Goal: Transaction & Acquisition: Book appointment/travel/reservation

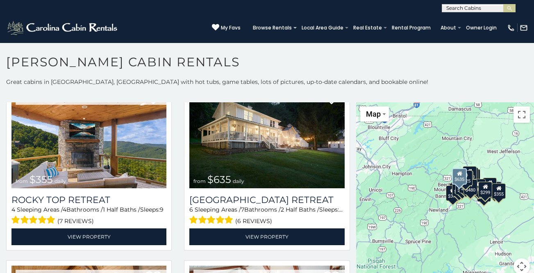
scroll to position [405, 0]
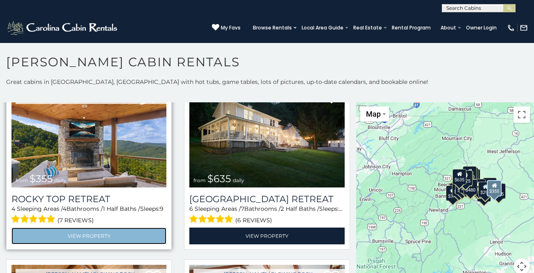
click at [103, 235] on link "View Property" at bounding box center [88, 236] width 155 height 17
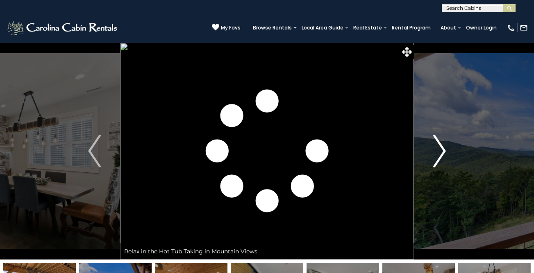
click at [443, 149] on img "Next" at bounding box center [439, 151] width 12 height 33
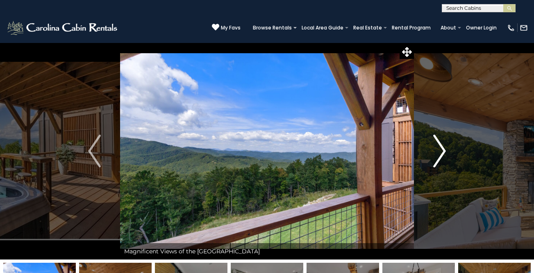
click at [439, 150] on img "Next" at bounding box center [439, 151] width 12 height 33
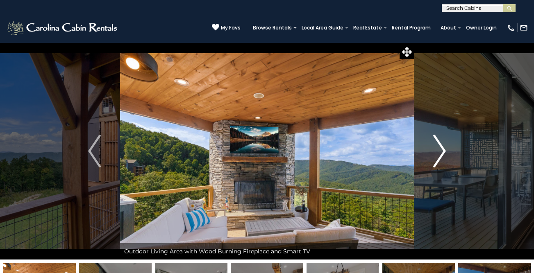
click at [439, 149] on img "Next" at bounding box center [439, 151] width 12 height 33
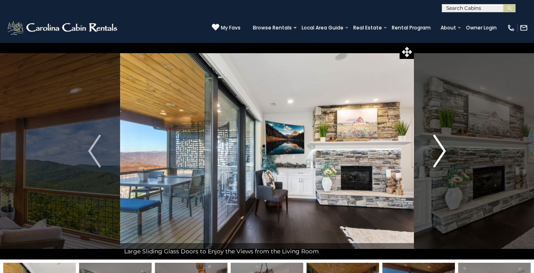
click at [439, 149] on img "Next" at bounding box center [439, 151] width 12 height 33
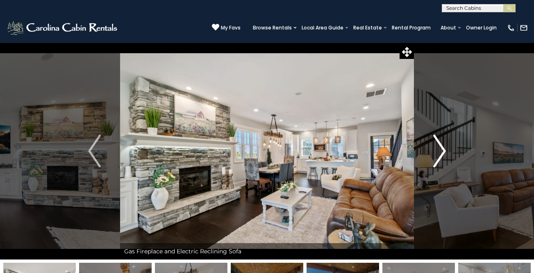
click at [439, 149] on img "Next" at bounding box center [439, 151] width 12 height 33
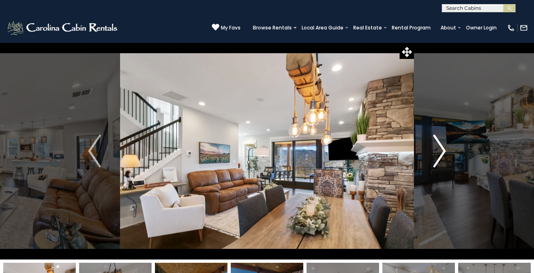
click at [439, 149] on img "Next" at bounding box center [439, 151] width 12 height 33
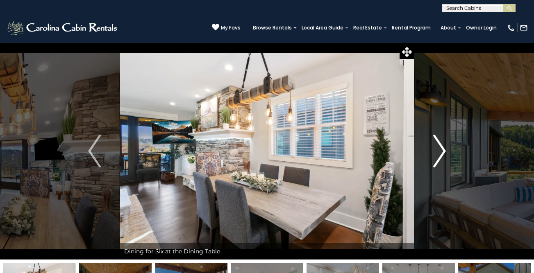
click at [439, 148] on img "Next" at bounding box center [439, 151] width 12 height 33
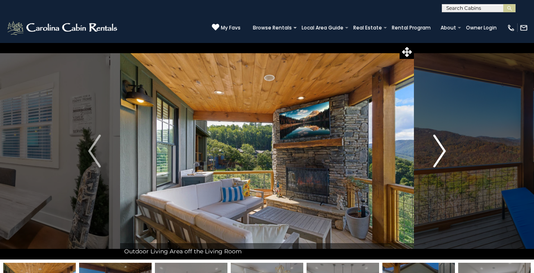
click at [439, 148] on img "Next" at bounding box center [439, 151] width 12 height 33
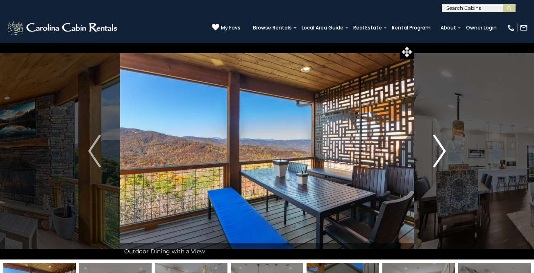
click at [439, 148] on img "Next" at bounding box center [439, 151] width 12 height 33
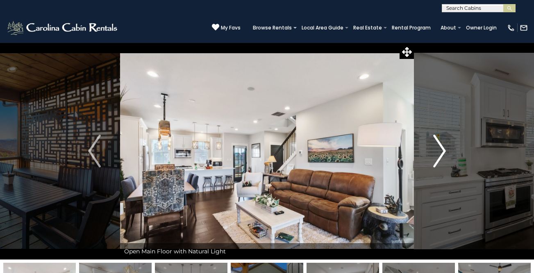
click at [439, 148] on img "Next" at bounding box center [439, 151] width 12 height 33
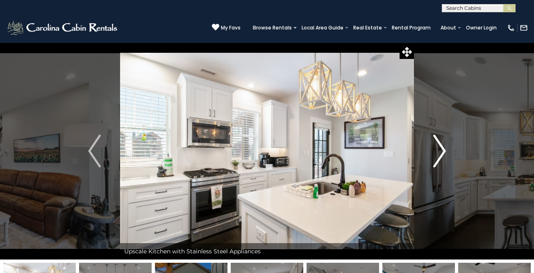
click at [439, 148] on img "Next" at bounding box center [439, 151] width 12 height 33
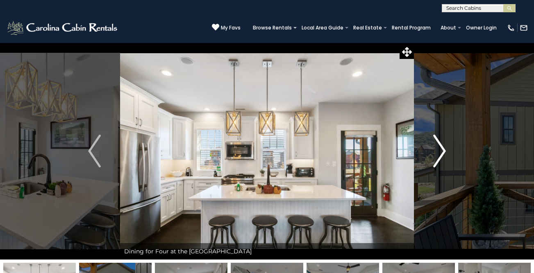
click at [439, 148] on img "Next" at bounding box center [439, 151] width 12 height 33
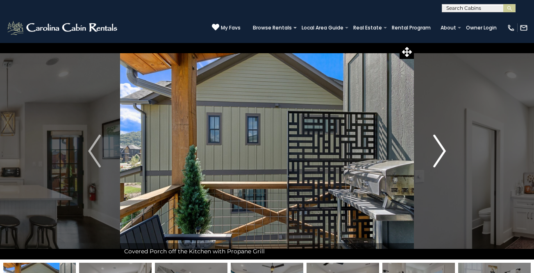
click at [439, 149] on img "Next" at bounding box center [439, 151] width 12 height 33
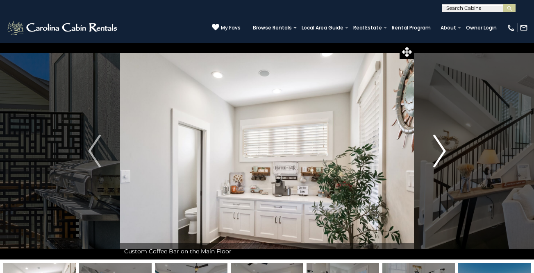
click at [439, 148] on img "Next" at bounding box center [439, 151] width 12 height 33
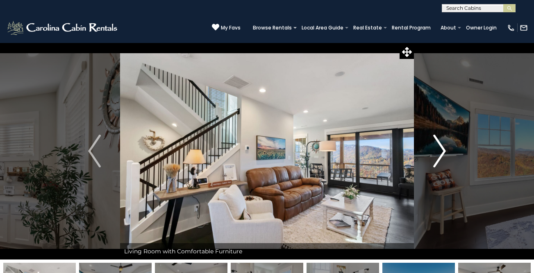
click at [439, 148] on img "Next" at bounding box center [439, 151] width 12 height 33
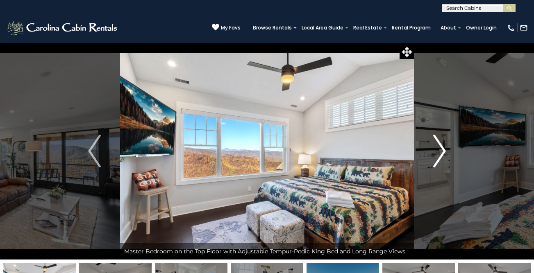
click at [439, 148] on img "Next" at bounding box center [439, 151] width 12 height 33
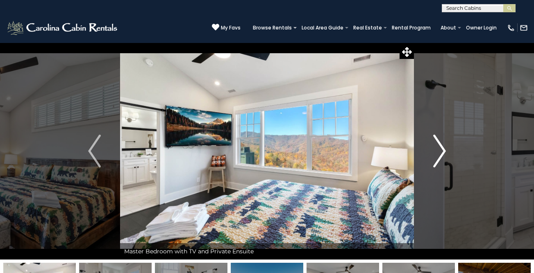
click at [439, 148] on img "Next" at bounding box center [439, 151] width 12 height 33
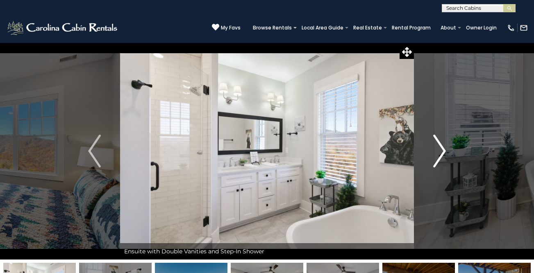
click at [439, 148] on img "Next" at bounding box center [439, 151] width 12 height 33
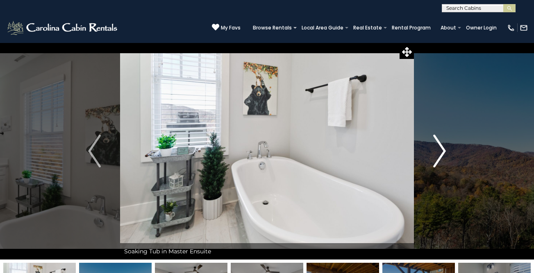
click at [439, 148] on img "Next" at bounding box center [439, 151] width 12 height 33
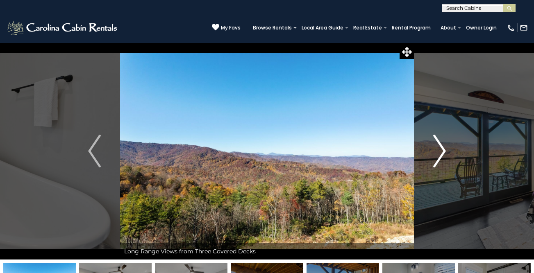
click at [439, 148] on img "Next" at bounding box center [439, 151] width 12 height 33
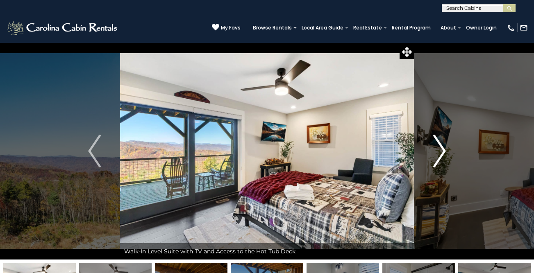
click at [439, 148] on img "Next" at bounding box center [439, 151] width 12 height 33
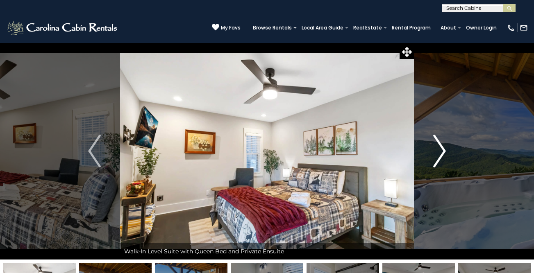
click at [439, 148] on img "Next" at bounding box center [439, 151] width 12 height 33
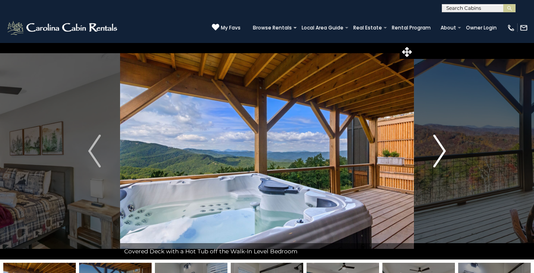
click at [439, 148] on img "Next" at bounding box center [439, 151] width 12 height 33
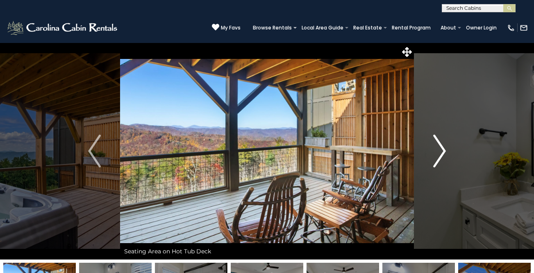
click at [439, 148] on img "Next" at bounding box center [439, 151] width 12 height 33
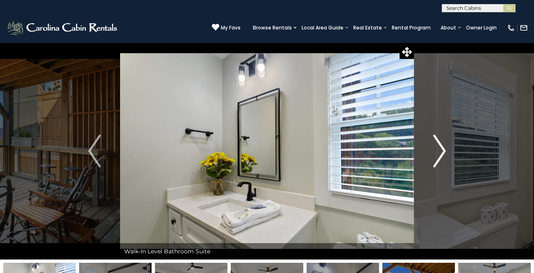
click at [439, 148] on img "Next" at bounding box center [439, 151] width 12 height 33
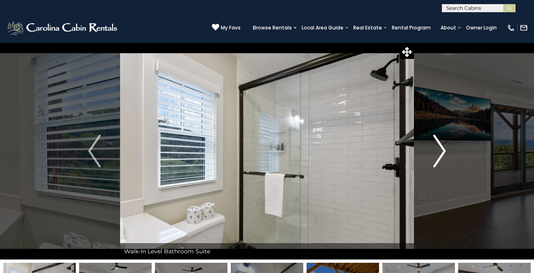
click at [439, 148] on img "Next" at bounding box center [439, 151] width 12 height 33
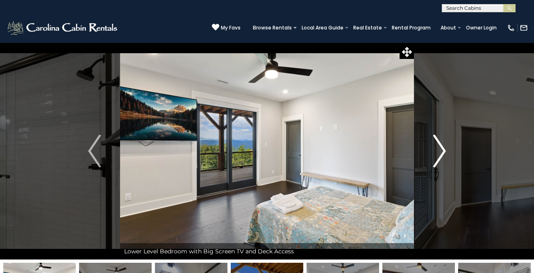
click at [439, 148] on img "Next" at bounding box center [439, 151] width 12 height 33
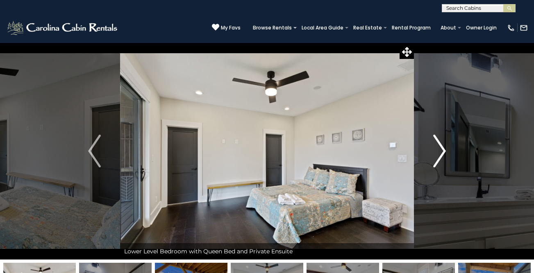
click at [439, 148] on img "Next" at bounding box center [439, 151] width 12 height 33
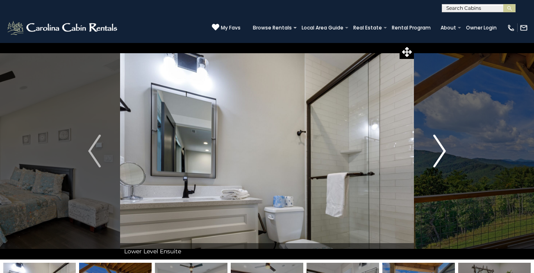
click at [439, 148] on img "Next" at bounding box center [439, 151] width 12 height 33
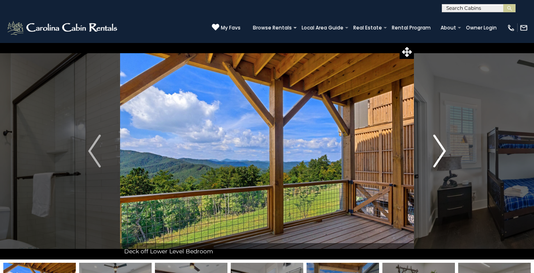
click at [439, 148] on img "Next" at bounding box center [439, 151] width 12 height 33
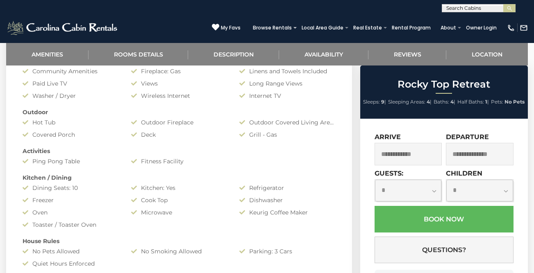
scroll to position [390, 0]
click at [408, 165] on input "text" at bounding box center [408, 154] width 68 height 23
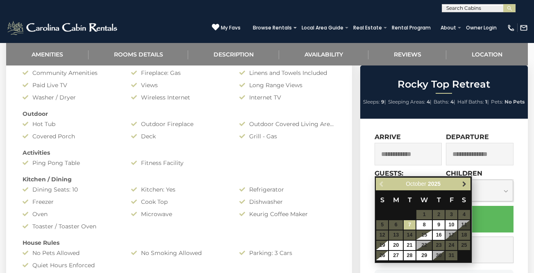
click at [462, 183] on span "Next" at bounding box center [464, 184] width 7 height 7
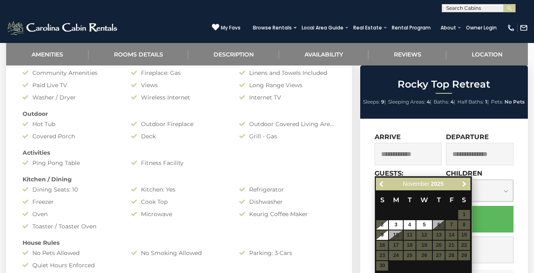
click at [462, 183] on span "Next" at bounding box center [464, 184] width 7 height 7
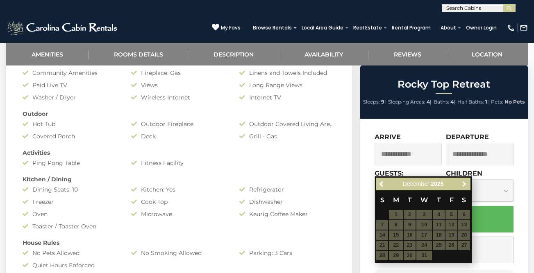
click at [462, 183] on span "Next" at bounding box center [464, 184] width 7 height 7
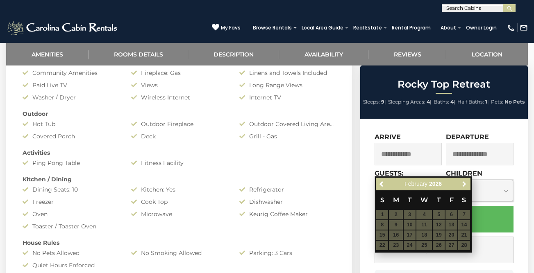
click at [462, 183] on span "Next" at bounding box center [464, 184] width 7 height 7
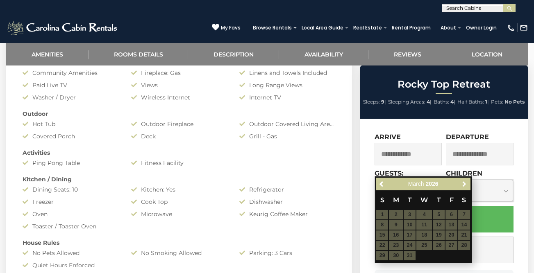
click at [462, 183] on span "Next" at bounding box center [464, 184] width 7 height 7
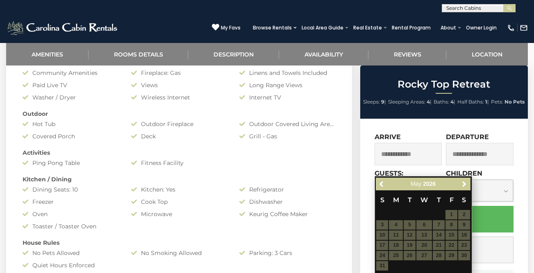
click at [395, 225] on table "S M T W T F S 1 2 3 4 5 6 7 8 9 10 11 12 13 14 15 16 17 18 19 20 21 22 23 24 25…" at bounding box center [422, 230] width 94 height 81
click at [316, 167] on div "Amenities Game Room Air Conditioning: Central Heat: Central/ Heat Pump Communit…" at bounding box center [178, 197] width 325 height 311
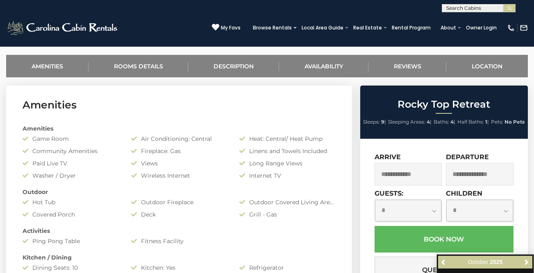
scroll to position [312, 0]
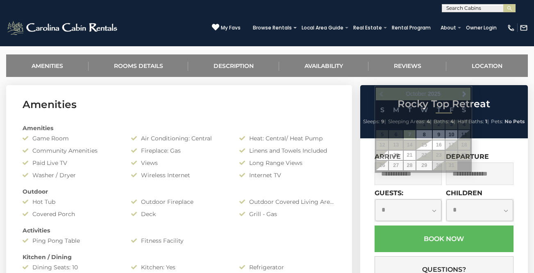
click at [404, 185] on input "text" at bounding box center [408, 174] width 68 height 23
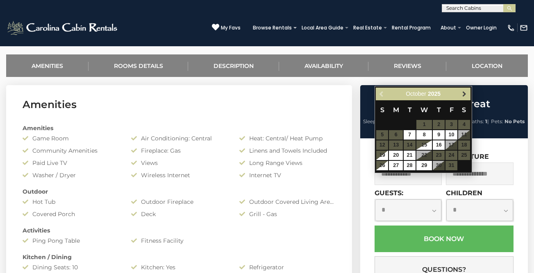
click at [462, 94] on span "Next" at bounding box center [464, 94] width 7 height 7
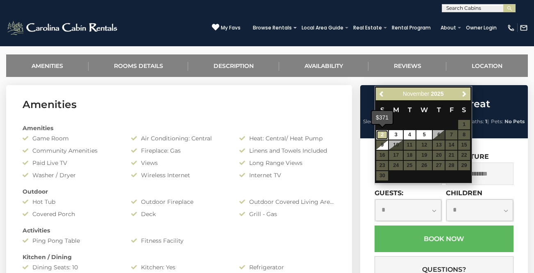
click at [384, 134] on link "2" at bounding box center [382, 134] width 12 height 9
type input "**********"
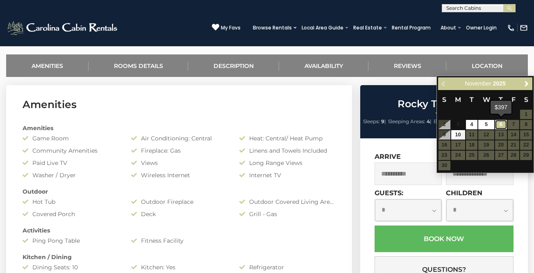
click at [502, 124] on link "6" at bounding box center [501, 124] width 12 height 9
type input "**********"
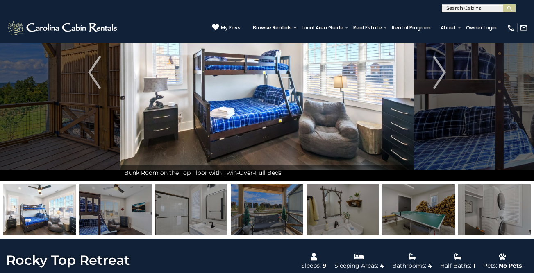
scroll to position [0, 0]
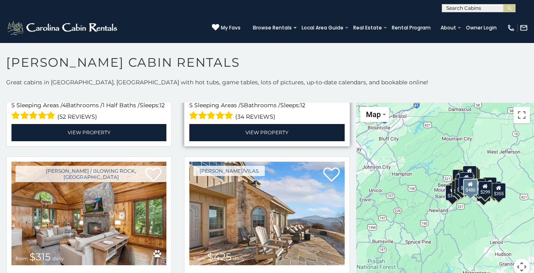
scroll to position [147, 0]
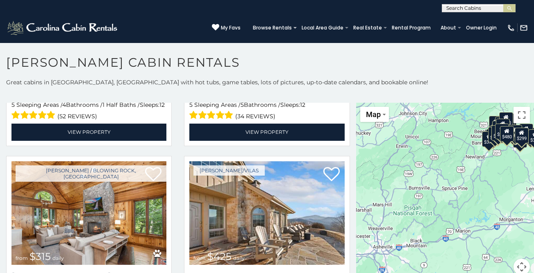
drag, startPoint x: 400, startPoint y: 182, endPoint x: 436, endPoint y: 127, distance: 66.4
click at [436, 127] on div "$349 $480 $315 $425 $355 $635 $930 $675 $400 $451 $330 $400 $485 $460 $395 $250…" at bounding box center [445, 194] width 178 height 182
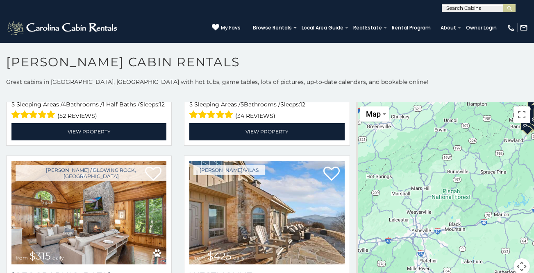
drag, startPoint x: 411, startPoint y: 183, endPoint x: 450, endPoint y: 166, distance: 41.8
click at [450, 166] on div "$349 $480 $315 $425 $355 $635 $930 $675 $400 $451 $330 $400 $485 $460 $395 $250…" at bounding box center [445, 193] width 178 height 182
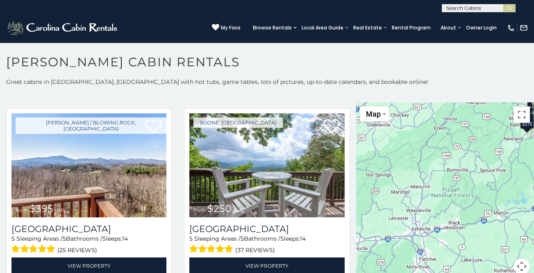
scroll to position [1279, 0]
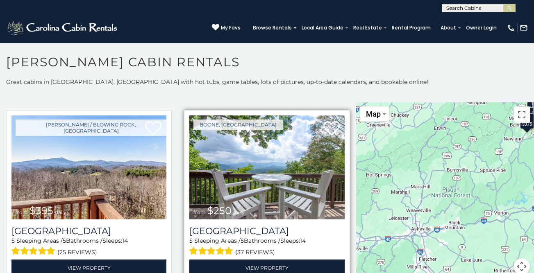
click at [310, 197] on img at bounding box center [266, 167] width 155 height 104
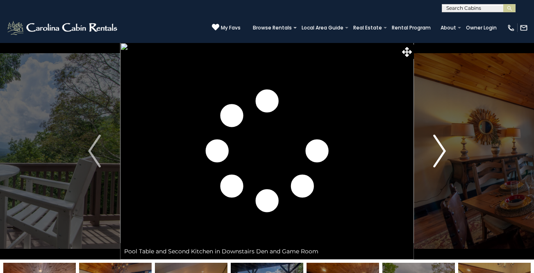
click at [442, 148] on img "Next" at bounding box center [439, 151] width 12 height 33
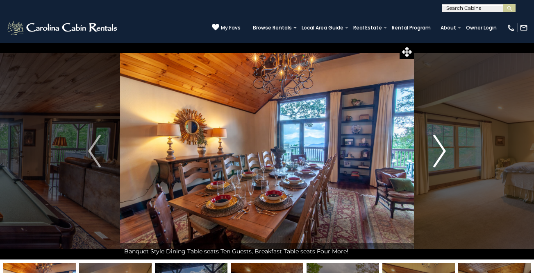
click at [442, 148] on img "Next" at bounding box center [439, 151] width 12 height 33
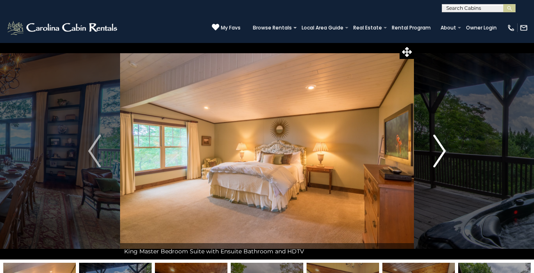
click at [442, 149] on img "Next" at bounding box center [439, 151] width 12 height 33
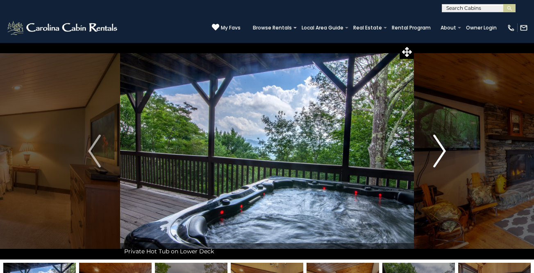
click at [441, 149] on img "Next" at bounding box center [439, 151] width 12 height 33
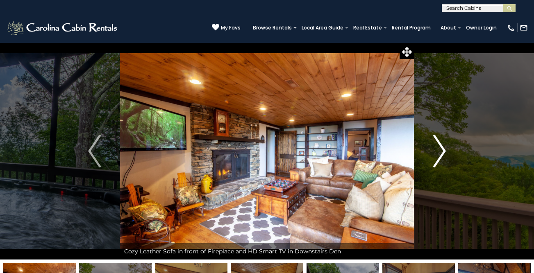
click at [435, 150] on img "Next" at bounding box center [439, 151] width 12 height 33
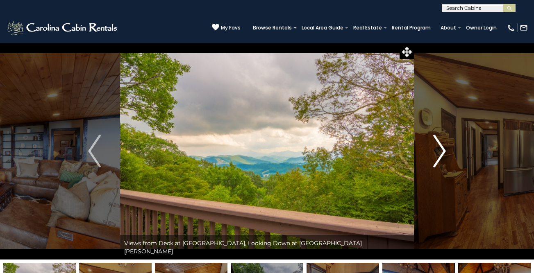
click at [436, 150] on img "Next" at bounding box center [439, 151] width 12 height 33
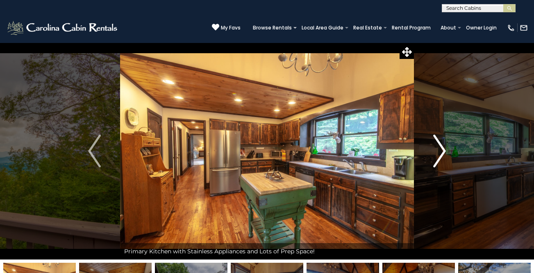
click at [436, 150] on img "Next" at bounding box center [439, 151] width 12 height 33
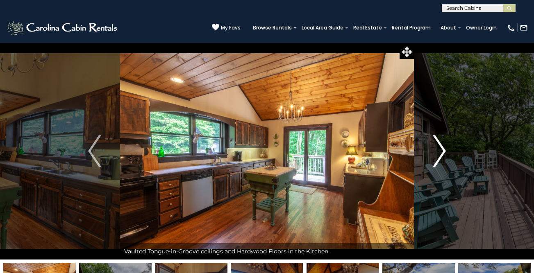
click at [436, 150] on img "Next" at bounding box center [439, 151] width 12 height 33
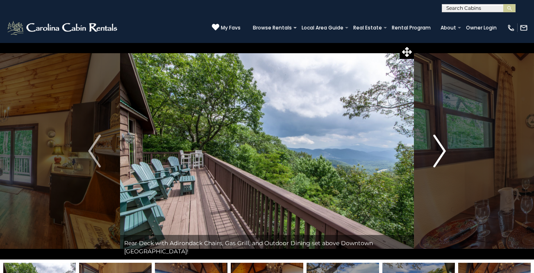
click at [436, 150] on img "Next" at bounding box center [439, 151] width 12 height 33
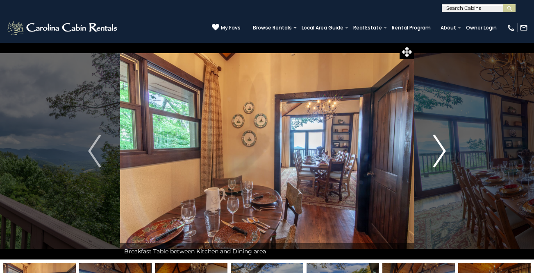
click at [436, 150] on img "Next" at bounding box center [439, 151] width 12 height 33
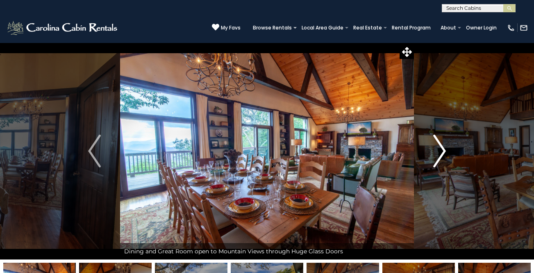
click at [436, 150] on img "Next" at bounding box center [439, 151] width 12 height 33
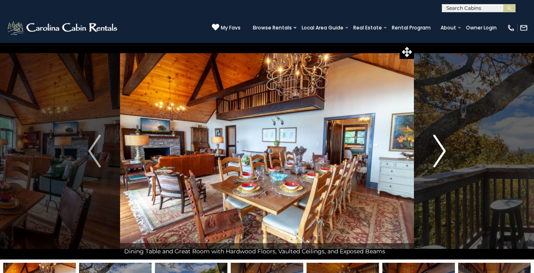
click at [436, 150] on img "Next" at bounding box center [439, 151] width 12 height 33
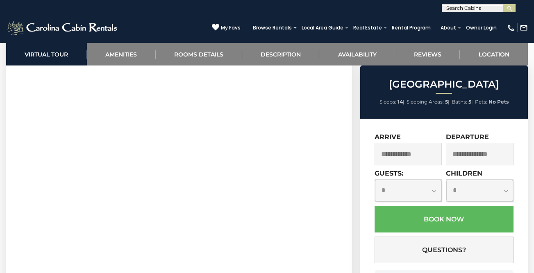
scroll to position [362, 0]
click at [405, 152] on input "text" at bounding box center [408, 154] width 68 height 23
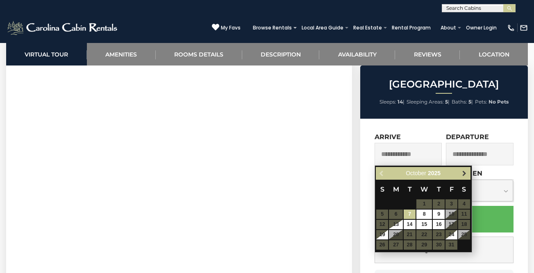
click at [464, 174] on span "Next" at bounding box center [464, 173] width 7 height 7
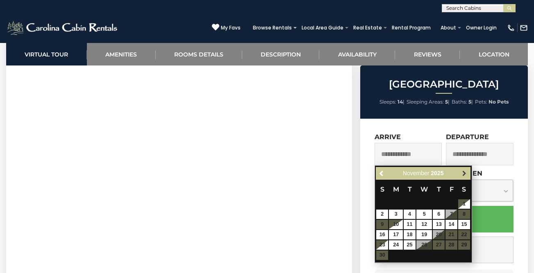
click at [464, 173] on span "Next" at bounding box center [464, 173] width 7 height 7
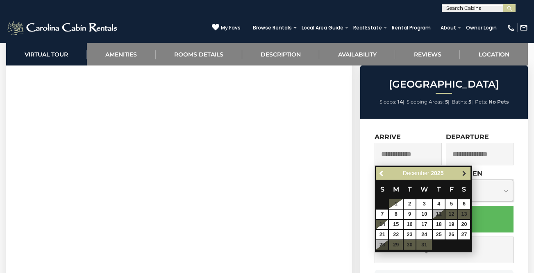
click at [465, 174] on span "Next" at bounding box center [464, 173] width 7 height 7
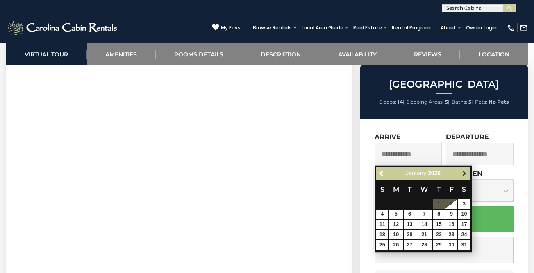
click at [464, 173] on span "Next" at bounding box center [464, 173] width 7 height 7
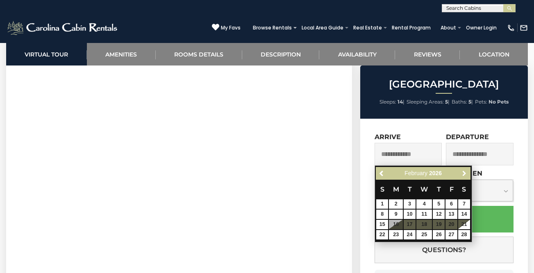
click at [464, 173] on span "Next" at bounding box center [464, 173] width 7 height 7
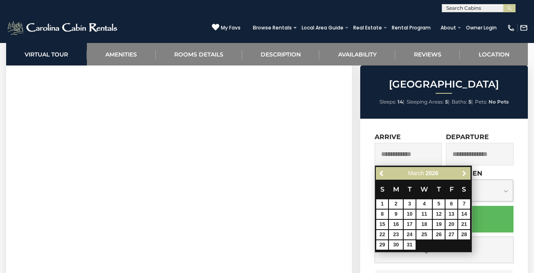
click at [464, 173] on span "Next" at bounding box center [464, 173] width 7 height 7
click at [465, 173] on span "Next" at bounding box center [464, 173] width 7 height 7
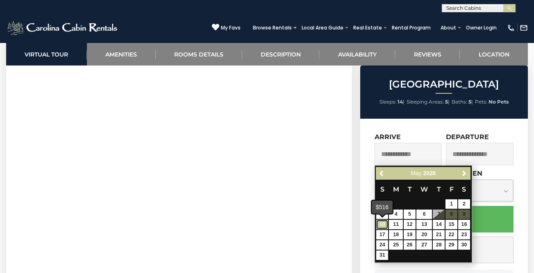
click at [382, 223] on link "10" at bounding box center [382, 224] width 12 height 9
type input "**********"
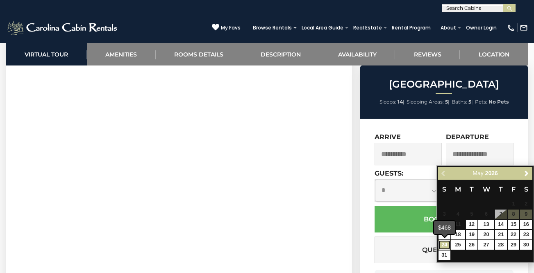
click at [443, 243] on link "24" at bounding box center [444, 244] width 12 height 9
type input "**********"
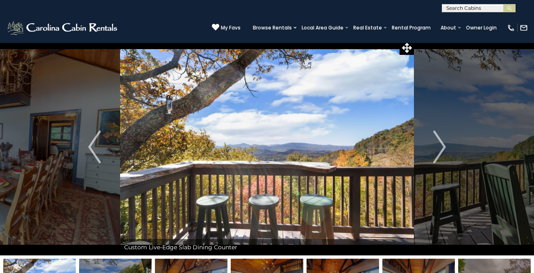
scroll to position [0, 0]
